Goal: Task Accomplishment & Management: Manage account settings

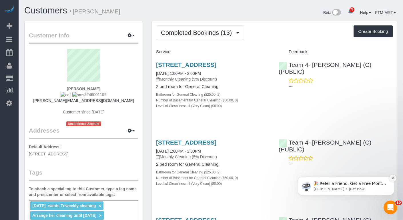
click at [393, 180] on button "Dismiss notification" at bounding box center [392, 178] width 7 height 7
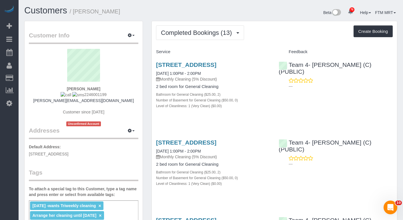
drag, startPoint x: 112, startPoint y: 94, endPoint x: 79, endPoint y: 94, distance: 33.5
click at [79, 94] on div "[PERSON_NAME] 2246001199 [PERSON_NAME][EMAIL_ADDRESS][DOMAIN_NAME] Customer sin…" at bounding box center [84, 87] width 110 height 77
copy span "2246001199"
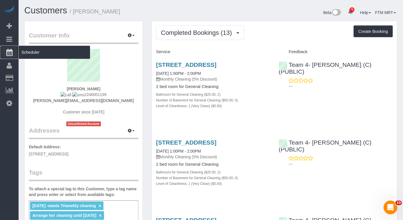
click at [35, 52] on span "Scheduler" at bounding box center [54, 52] width 71 height 13
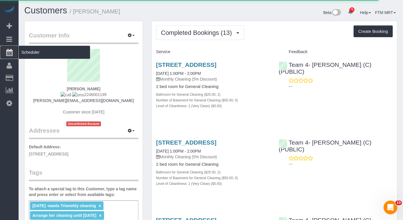
click at [33, 54] on span "Scheduler" at bounding box center [54, 52] width 71 height 13
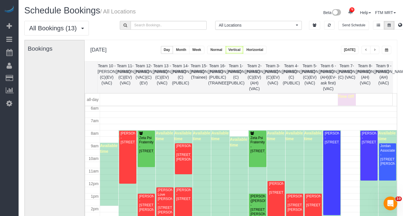
scroll to position [77, 0]
click at [386, 52] on button "button" at bounding box center [386, 50] width 9 height 8
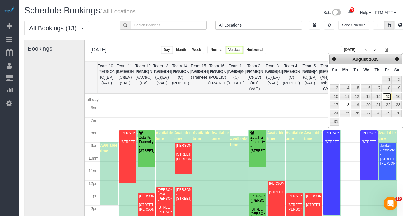
click at [389, 96] on link "15" at bounding box center [386, 97] width 9 height 8
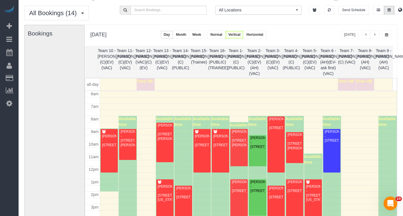
scroll to position [23, 0]
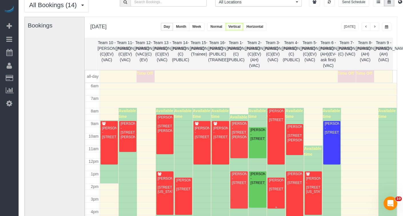
click at [276, 190] on div "[PERSON_NAME] - [STREET_ADDRESS]" at bounding box center [276, 184] width 15 height 13
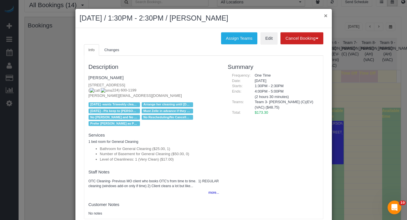
click at [324, 17] on button "×" at bounding box center [325, 16] width 3 height 6
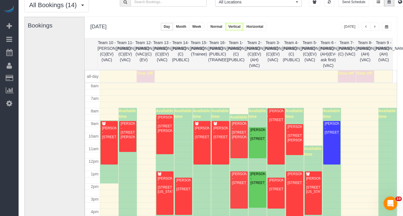
click at [389, 25] on button "button" at bounding box center [386, 27] width 9 height 8
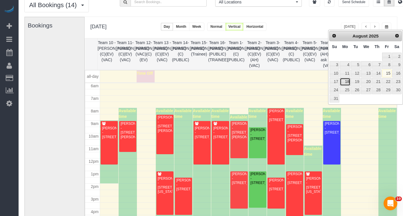
click at [348, 81] on link "18" at bounding box center [345, 82] width 11 height 8
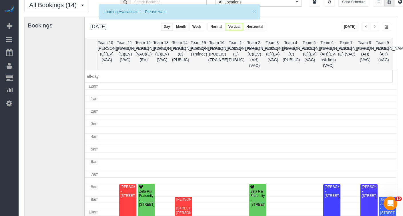
scroll to position [76, 0]
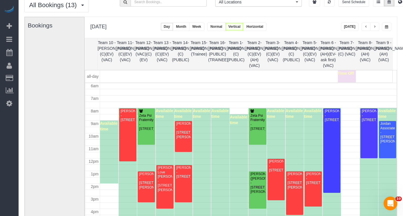
click at [391, 25] on button "button" at bounding box center [386, 27] width 9 height 8
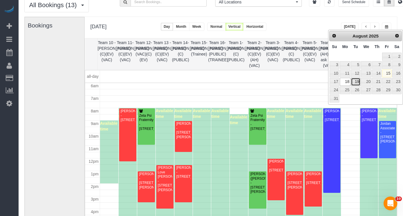
click at [358, 82] on link "19" at bounding box center [355, 82] width 9 height 8
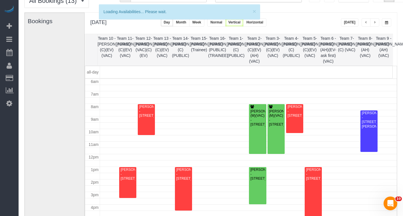
scroll to position [34, 0]
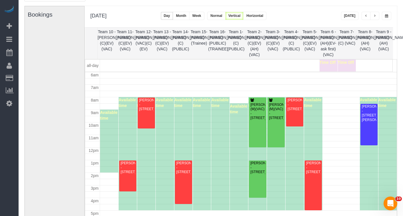
click at [367, 12] on button "button" at bounding box center [366, 16] width 9 height 8
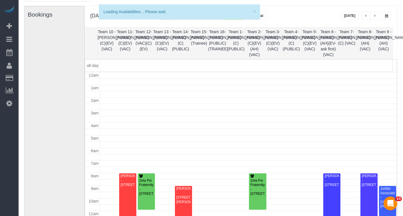
scroll to position [76, 0]
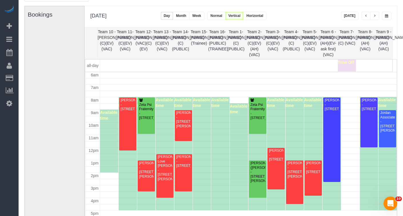
click at [387, 17] on button "button" at bounding box center [386, 16] width 9 height 8
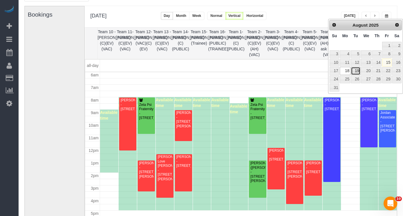
click at [354, 71] on link "19" at bounding box center [355, 71] width 9 height 8
type input "**********"
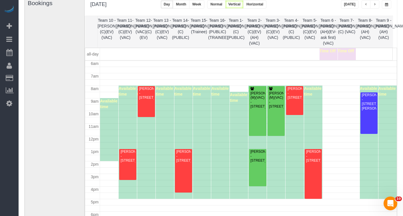
scroll to position [44, 0]
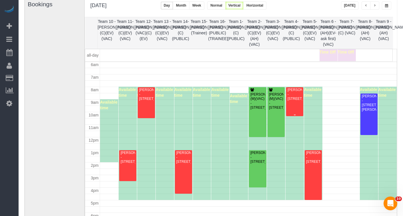
click at [293, 101] on div "[PERSON_NAME] - [STREET_ADDRESS]" at bounding box center [294, 94] width 15 height 13
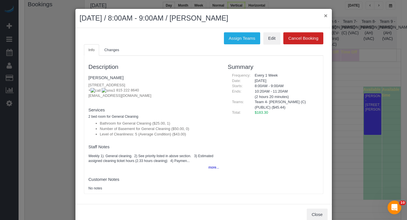
click at [324, 16] on button "×" at bounding box center [325, 16] width 3 height 6
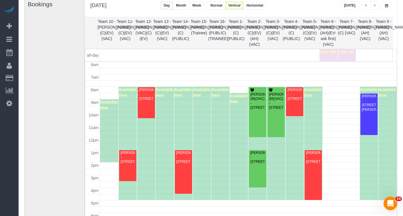
click at [295, 99] on div "[PERSON_NAME] - [STREET_ADDRESS]" at bounding box center [294, 94] width 15 height 13
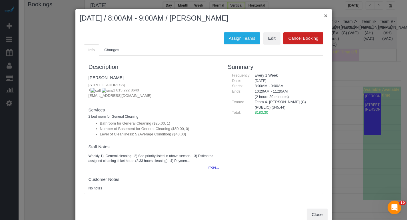
click at [324, 15] on button "×" at bounding box center [325, 16] width 3 height 6
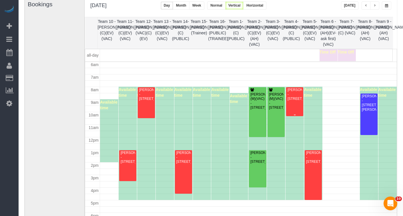
click at [294, 101] on div "[PERSON_NAME] - [STREET_ADDRESS]" at bounding box center [294, 94] width 15 height 13
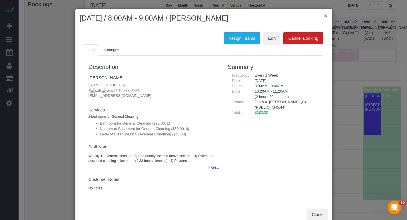
click at [324, 15] on button "×" at bounding box center [325, 16] width 3 height 6
